Goal: Information Seeking & Learning: Find specific fact

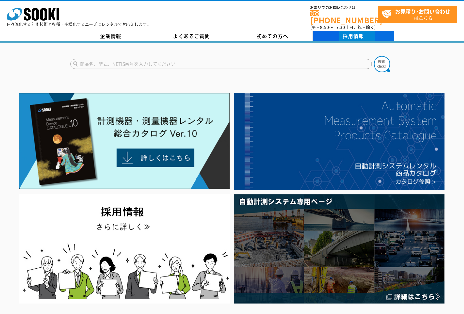
click at [344, 31] on link "採用情報" at bounding box center [353, 36] width 81 height 10
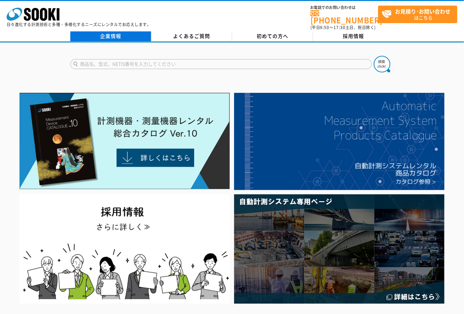
click at [116, 32] on link "企業情報" at bounding box center [110, 36] width 81 height 10
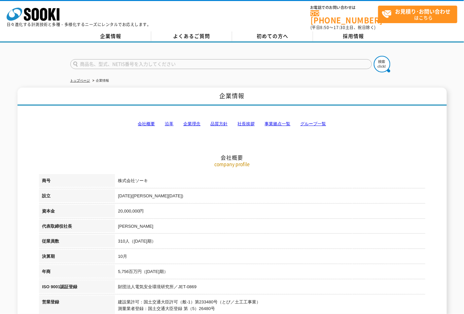
drag, startPoint x: 40, startPoint y: 266, endPoint x: 185, endPoint y: 264, distance: 145.3
click at [185, 265] on tr "年商 5,756百万円（[DATE]期）" at bounding box center [232, 272] width 386 height 15
copy tr "年商 5,756百万円（[DATE]期）"
click at [327, 150] on h2 "会社概要" at bounding box center [232, 124] width 386 height 73
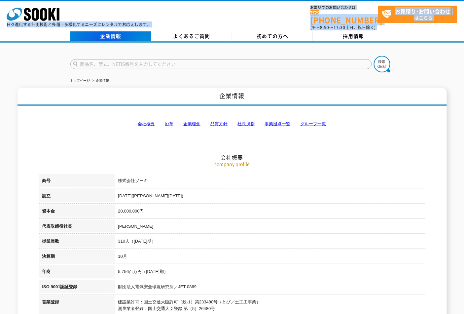
drag, startPoint x: 2, startPoint y: 1, endPoint x: 81, endPoint y: 33, distance: 85.2
click at [81, 33] on div "株式会社 ソーキ spMenu 日々進化する計測技術と多種・多様化するニーズにレンタルでお応えします。 お電話でのお問い合わせは [PHONE_NUMBER]…" at bounding box center [232, 21] width 464 height 43
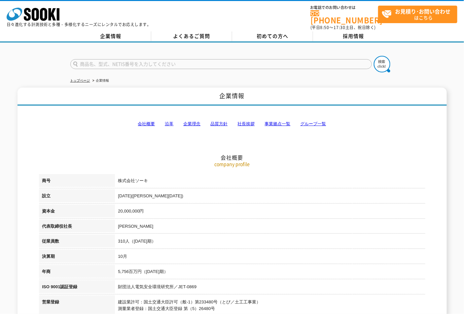
click at [347, 136] on h2 "会社概要" at bounding box center [232, 124] width 386 height 73
